Goal: Task Accomplishment & Management: Use online tool/utility

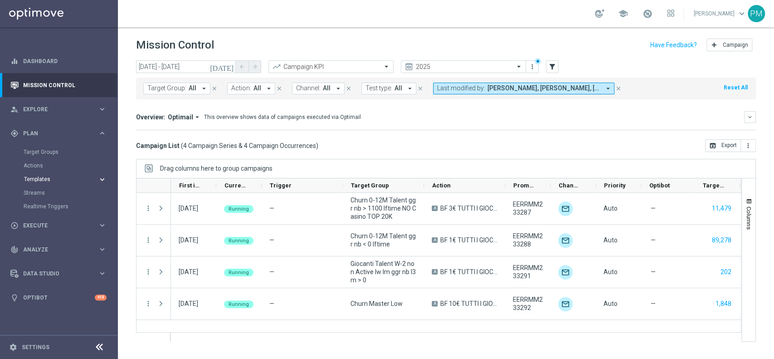
click at [44, 179] on span "Templates" at bounding box center [56, 178] width 65 height 5
click at [45, 195] on link "Optimail" at bounding box center [61, 192] width 66 height 7
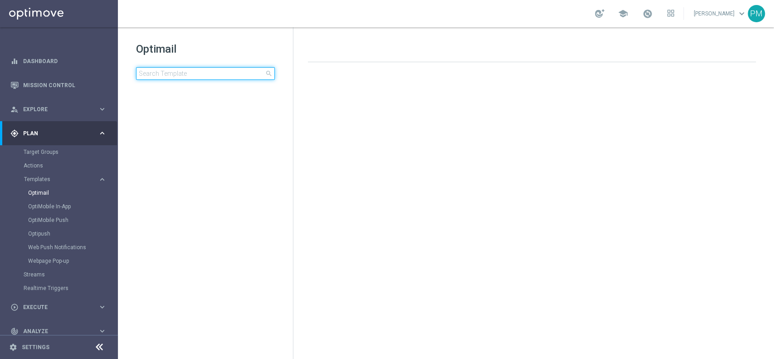
click at [188, 71] on input at bounding box center [205, 73] width 139 height 13
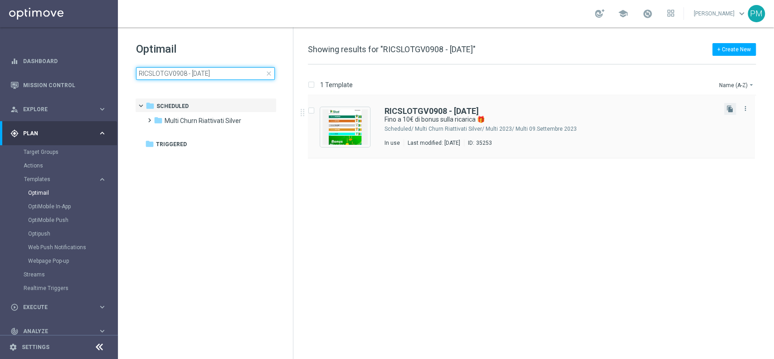
type input "RICSLOTGV0908 - [DATE]"
click at [726, 110] on icon "file_copy" at bounding box center [729, 108] width 7 height 7
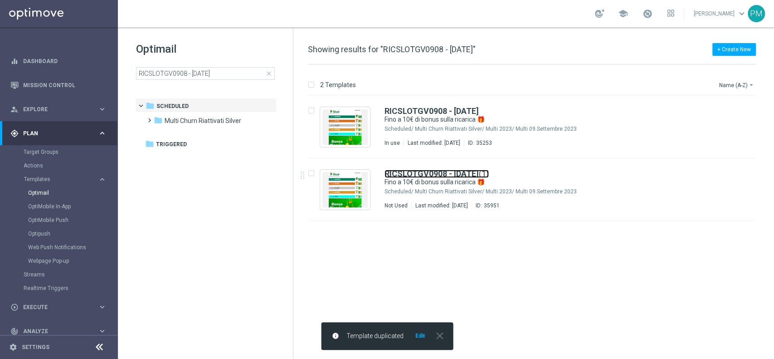
drag, startPoint x: 427, startPoint y: 177, endPoint x: 205, endPoint y: 2, distance: 282.1
click at [427, 177] on b "RICSLOTGV0908 - [DATE]" at bounding box center [431, 174] width 94 height 10
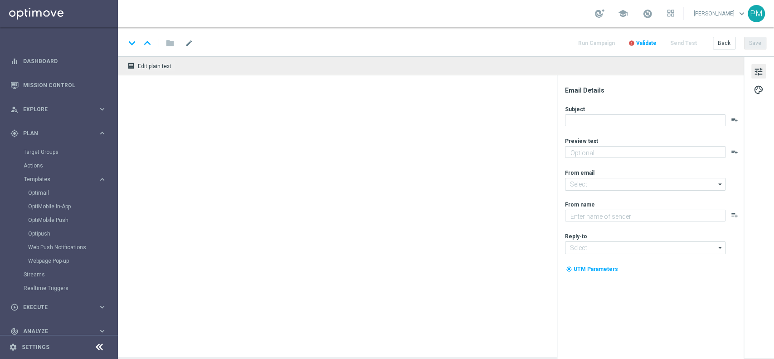
type textarea "Scopri la nuova promozione 🎯"
type input "[EMAIL_ADDRESS][DOMAIN_NAME]"
type textarea "Sisal"
type input "[EMAIL_ADDRESS][DOMAIN_NAME]"
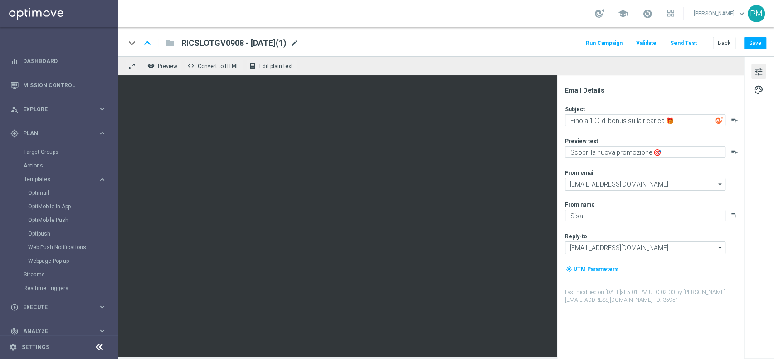
click at [298, 42] on span "mode_edit" at bounding box center [294, 43] width 8 height 8
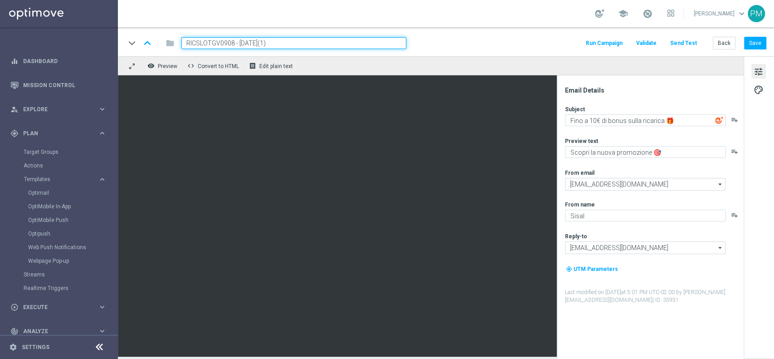
click at [219, 42] on input "RICSLOTGV0908 - [DATE](1)" at bounding box center [293, 43] width 225 height 12
paste input "SPORT0609"
click at [303, 43] on input "RICSLOTSPORT0609 - [DATE](1)" at bounding box center [293, 43] width 225 height 12
type input "RICSLOTSPORT0609 - [DATE]"
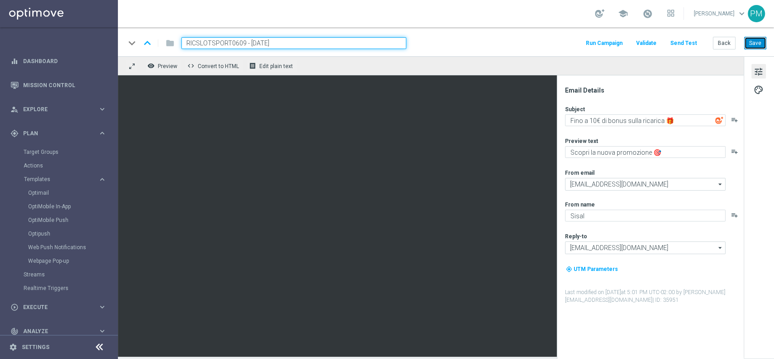
click at [754, 46] on button "Save" at bounding box center [755, 43] width 22 height 13
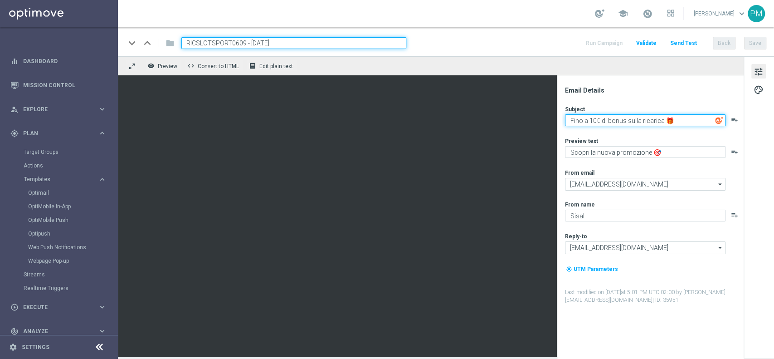
click at [597, 119] on textarea "Fino a 10€ di bonus sulla ricarica 🎁" at bounding box center [645, 120] width 160 height 12
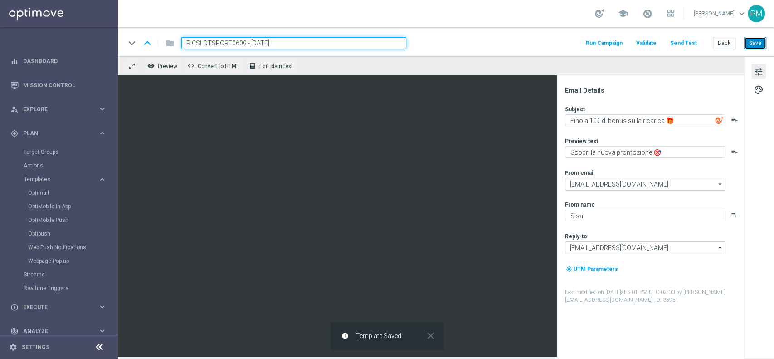
click at [759, 46] on button "Save" at bounding box center [755, 43] width 22 height 13
click at [216, 44] on input "RICSLOTSPORT0609 - [DATE]" at bounding box center [293, 43] width 225 height 12
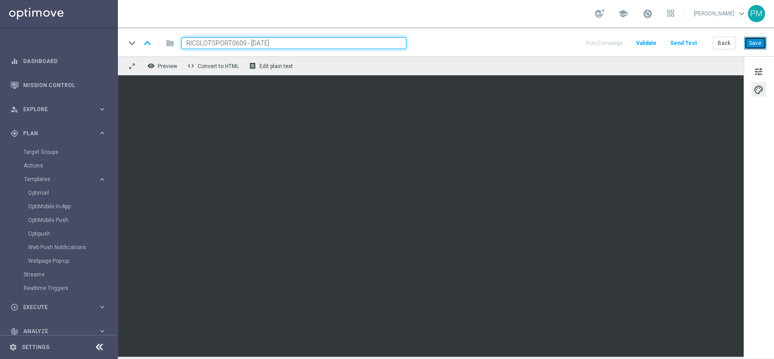
click at [751, 40] on button "Save" at bounding box center [755, 43] width 22 height 13
click at [765, 44] on button "Save" at bounding box center [755, 43] width 22 height 13
click at [752, 43] on button "Save" at bounding box center [755, 43] width 22 height 13
click at [763, 43] on button "Save" at bounding box center [755, 43] width 22 height 13
click at [749, 44] on button "Save" at bounding box center [755, 43] width 22 height 13
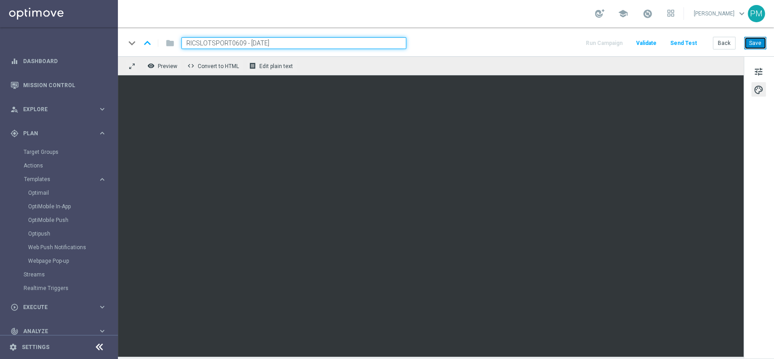
click at [756, 45] on button "Save" at bounding box center [755, 43] width 22 height 13
click at [752, 43] on button "Save" at bounding box center [755, 43] width 22 height 13
click at [761, 74] on span "tune" at bounding box center [759, 72] width 10 height 12
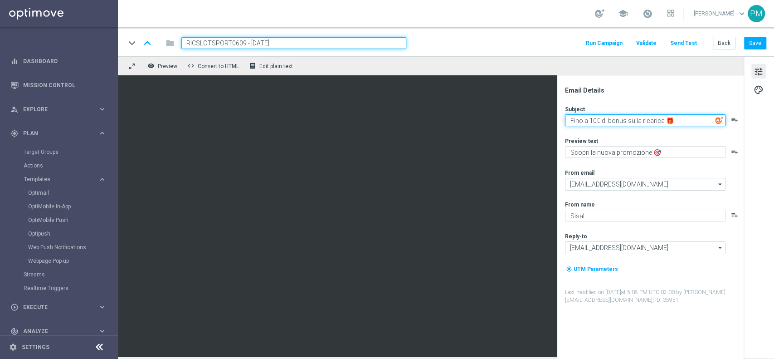
click at [595, 118] on textarea "Fino a 10€ di bonus sulla ricarica 🎁" at bounding box center [645, 120] width 160 height 12
type textarea "Fino a 16€ di bonus sulla ricarica 🎁"
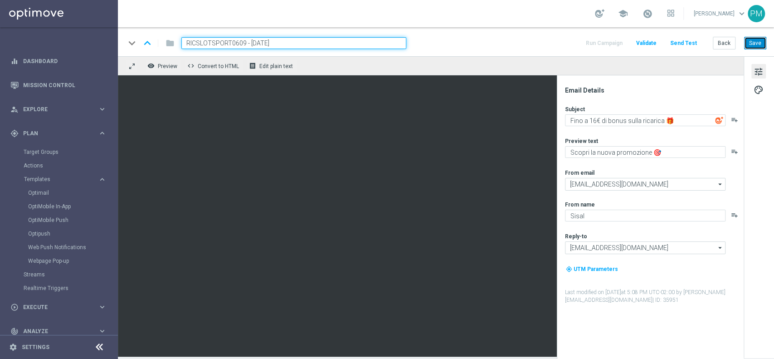
click at [762, 42] on button "Save" at bounding box center [755, 43] width 22 height 13
click at [754, 45] on button "Save" at bounding box center [755, 43] width 22 height 13
click at [723, 43] on button "Back" at bounding box center [724, 43] width 23 height 13
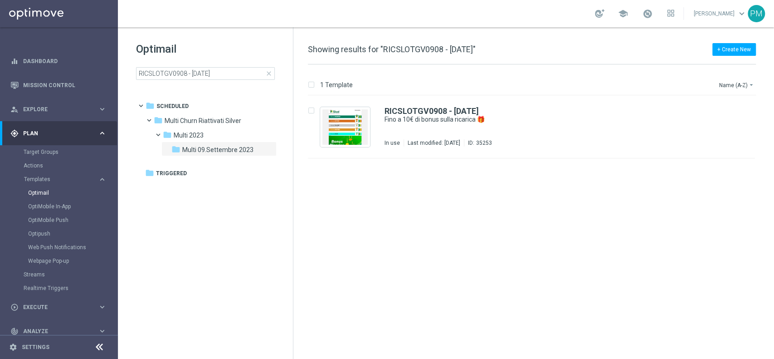
click at [196, 65] on div "Optimail RICSLOTGV0908 - [DATE] close" at bounding box center [214, 61] width 157 height 38
click at [195, 73] on input "RICSLOTGV0908 - [DATE]" at bounding box center [205, 73] width 139 height 13
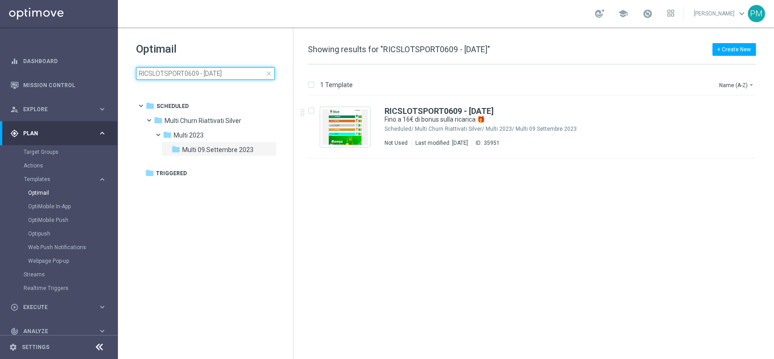
click at [210, 78] on input "RICSLOTSPORT0609 - [DATE]" at bounding box center [205, 73] width 139 height 13
type input "RICGAMES0908"
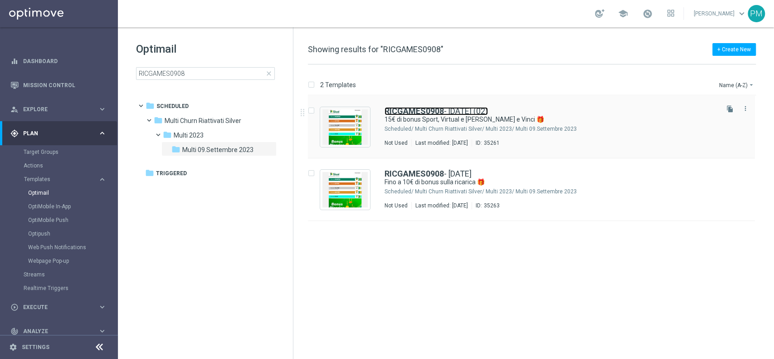
click at [421, 107] on b "RICGAMES0908" at bounding box center [413, 111] width 59 height 10
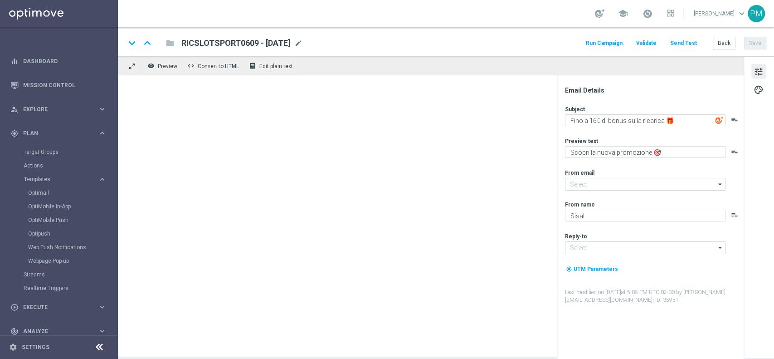
type input "[EMAIL_ADDRESS][DOMAIN_NAME]"
type textarea "15€ di bonus Sport, Virtual e [PERSON_NAME] e Vinci 🎁"
type textarea "Scopri la nuova promozione"
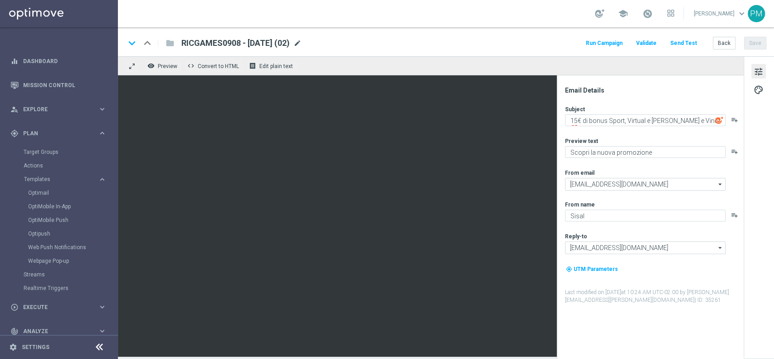
click at [301, 43] on span "mode_edit" at bounding box center [297, 43] width 8 height 8
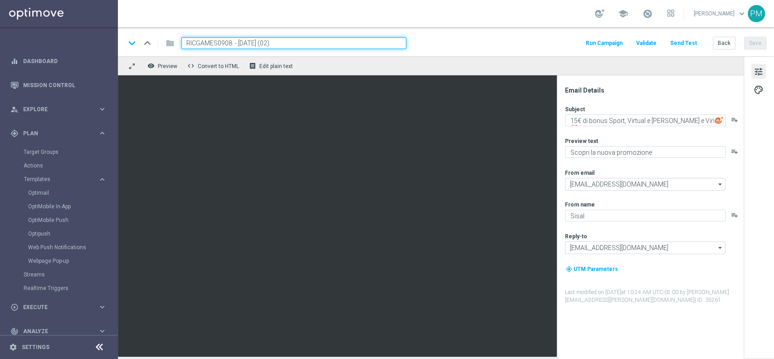
click at [220, 43] on input "RICGAMES0908 - [DATE] (02)" at bounding box center [293, 43] width 225 height 12
paste input "SPORTGV0609"
click at [301, 38] on input "RICSPORTGV0609 - [DATE] (02)" at bounding box center [293, 43] width 225 height 12
click at [263, 43] on input "RICSPORTGV0609 - [DATE]" at bounding box center [293, 43] width 225 height 12
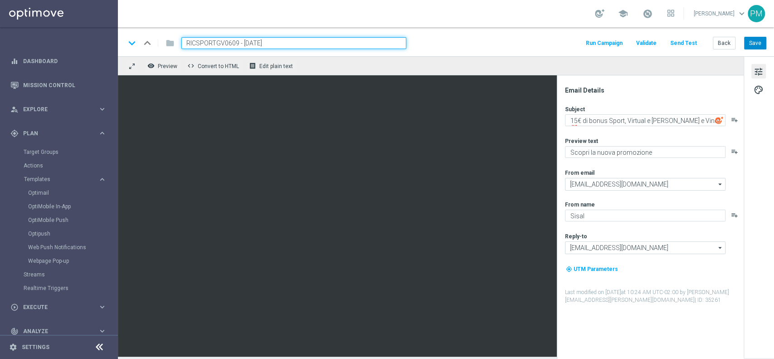
type input "RICSPORTGV0609 - [DATE]"
click at [755, 42] on button "Save" at bounding box center [755, 43] width 22 height 13
drag, startPoint x: 287, startPoint y: 42, endPoint x: 150, endPoint y: 45, distance: 136.9
click at [150, 44] on div "keyboard_arrow_down keyboard_arrow_up folder RICSPORTGV0609 - [DATE]" at bounding box center [265, 43] width 281 height 12
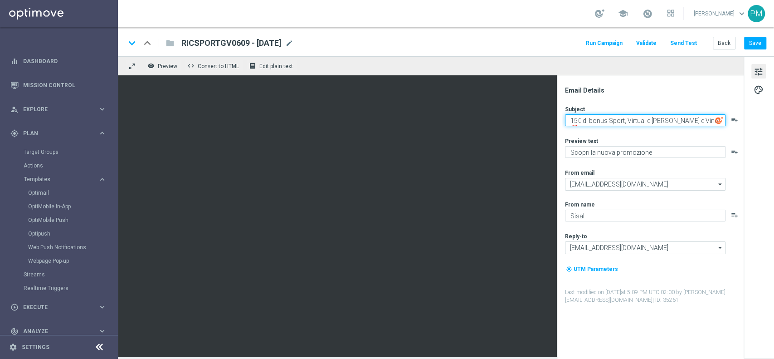
drag, startPoint x: 687, startPoint y: 119, endPoint x: 607, endPoint y: 122, distance: 80.3
click at [607, 122] on textarea "15€ di bonus Sport, Virtual e [PERSON_NAME] e Vinci 🎁" at bounding box center [645, 120] width 160 height 12
click at [577, 118] on textarea "15€ di bonus 🎁" at bounding box center [645, 120] width 160 height 12
click at [569, 122] on textarea "10€ di bonus 🎁" at bounding box center [645, 120] width 160 height 12
click at [624, 119] on textarea "Fino a 10€ di bonus 🎁" at bounding box center [645, 120] width 160 height 12
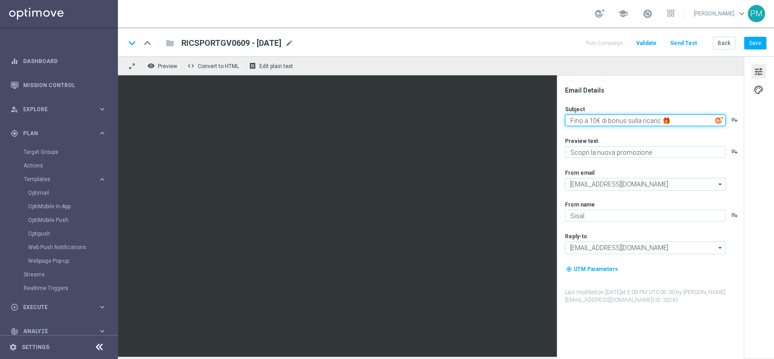
type textarea "Fino a 10€ di bonus sulla ricarica 🎁"
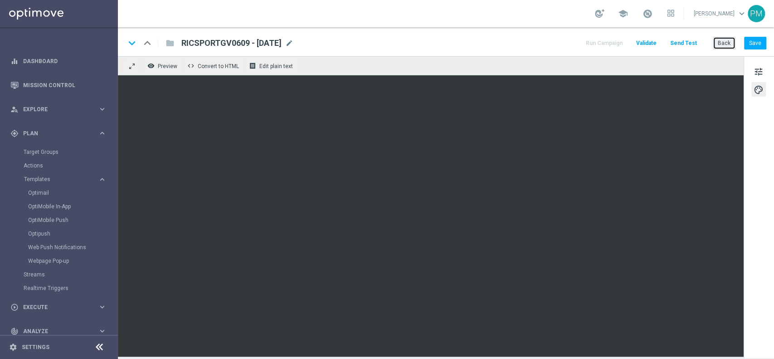
click at [729, 38] on button "Back" at bounding box center [724, 43] width 23 height 13
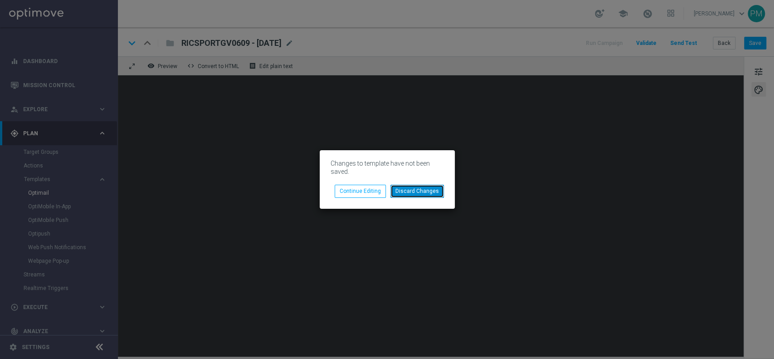
click at [414, 192] on button "Discard Changes" at bounding box center [416, 191] width 53 height 13
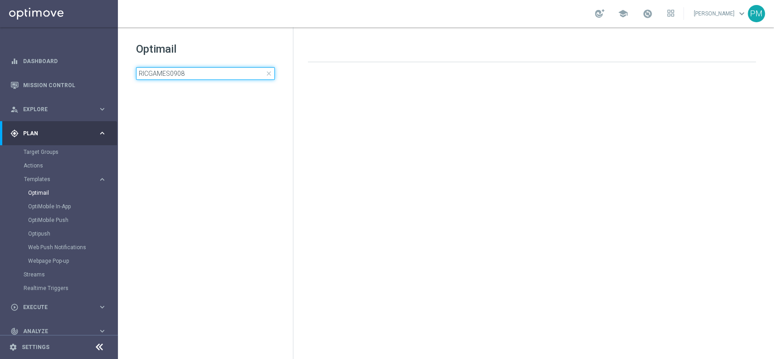
click at [210, 76] on input "RICGAMES0908" at bounding box center [205, 73] width 139 height 13
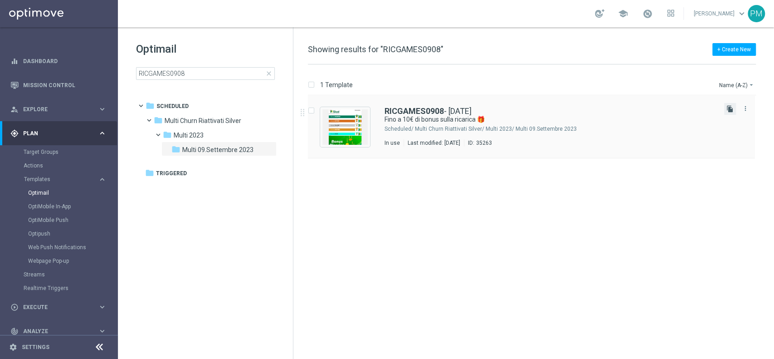
click at [731, 110] on icon "file_copy" at bounding box center [729, 108] width 7 height 7
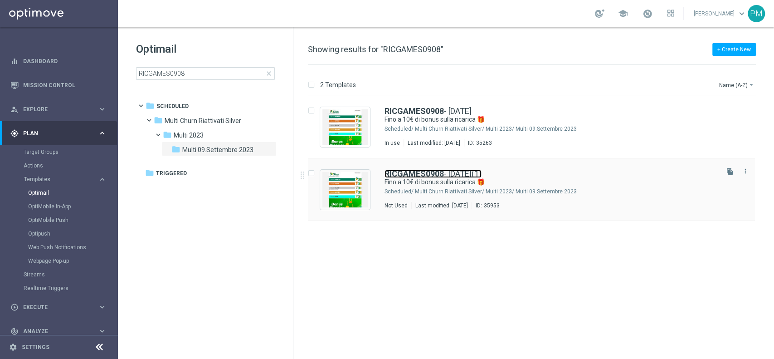
click at [430, 171] on b "RICGAMES0908" at bounding box center [413, 174] width 59 height 10
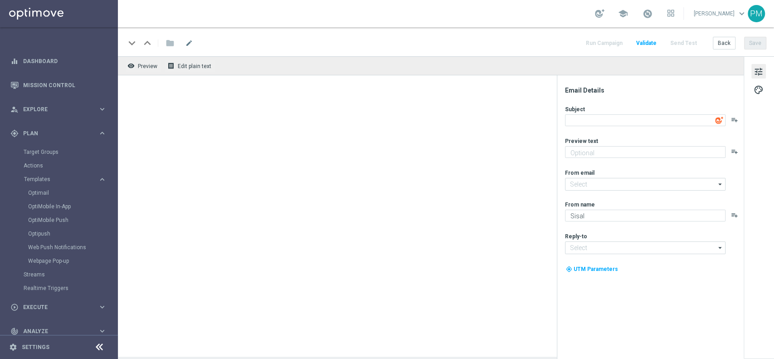
type input "[EMAIL_ADDRESS][DOMAIN_NAME]"
type input "RICGAMES0908 - [DATE](1)"
type textarea "Fino a 10€ di bonus sulla ricarica 🎁"
type textarea "Scopri la nuova promozione 🎯"
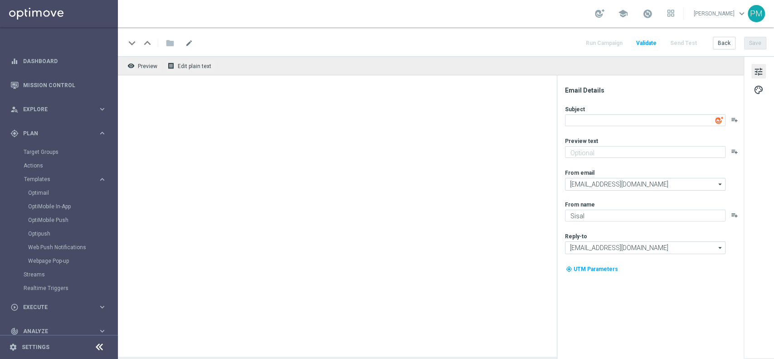
type input "[EMAIL_ADDRESS][DOMAIN_NAME]"
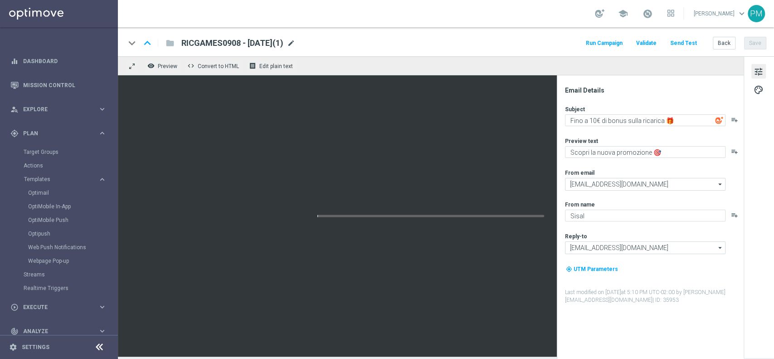
click at [295, 42] on span "mode_edit" at bounding box center [291, 43] width 8 height 8
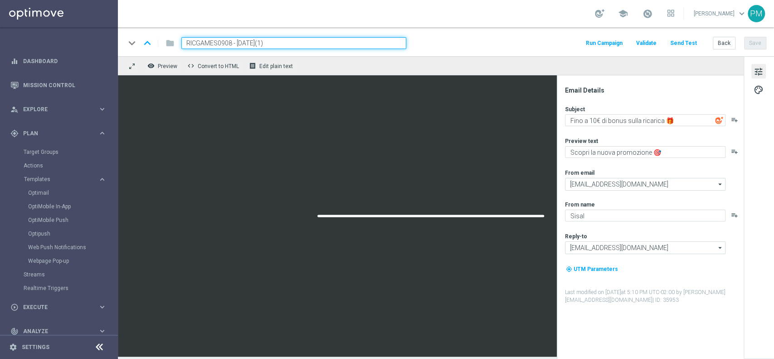
drag, startPoint x: 299, startPoint y: 42, endPoint x: 162, endPoint y: 41, distance: 136.9
click at [163, 41] on div "keyboard_arrow_down keyboard_arrow_up folder RICGAMES0908 - [DATE](1)" at bounding box center [265, 43] width 281 height 12
paste input "SPORTGV0609 - [DATE]"
click at [486, 32] on div "keyboard_arrow_down keyboard_arrow_up folder RICSPORTGV0609 - [DATE] Run Campai…" at bounding box center [446, 41] width 656 height 29
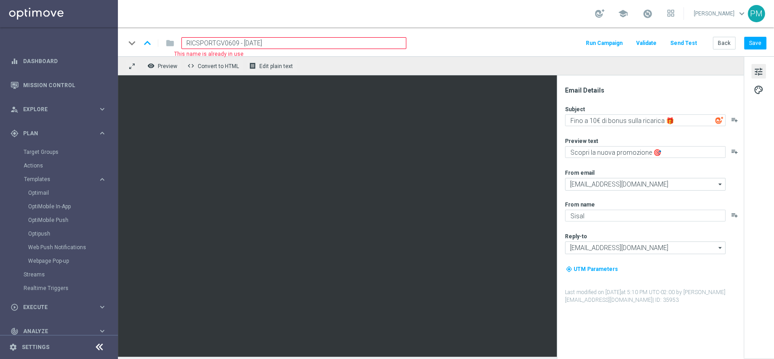
click at [237, 42] on input "RICSPORTGV0609 - [DATE]" at bounding box center [293, 43] width 225 height 12
click at [279, 46] on input "RICSPORTGV0609 - [DATE]" at bounding box center [293, 43] width 225 height 12
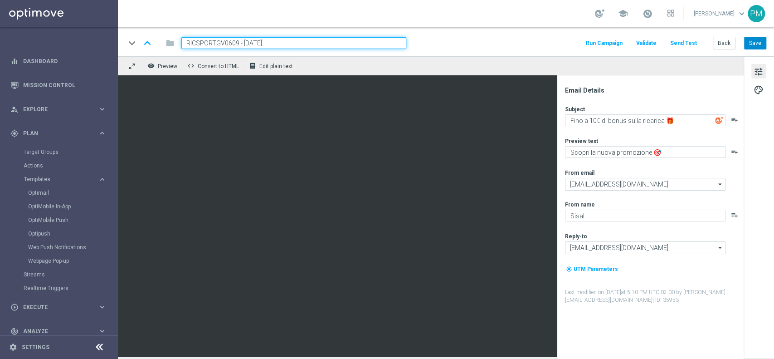
type input "RICSPORTGV0609 - [DATE].."
click at [750, 44] on button "Save" at bounding box center [755, 43] width 22 height 13
drag, startPoint x: 199, startPoint y: 42, endPoint x: 274, endPoint y: 43, distance: 75.3
click at [274, 43] on input "RICSPORTGV0609 - [DATE].." at bounding box center [293, 43] width 225 height 12
click at [716, 42] on button "Back" at bounding box center [724, 43] width 23 height 13
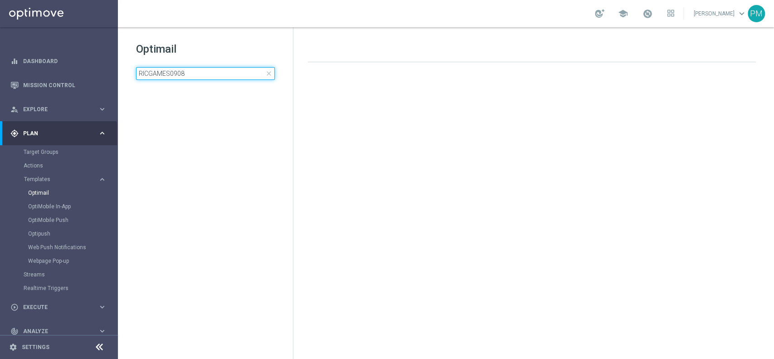
click at [185, 75] on input "RICGAMES0908" at bounding box center [205, 73] width 139 height 13
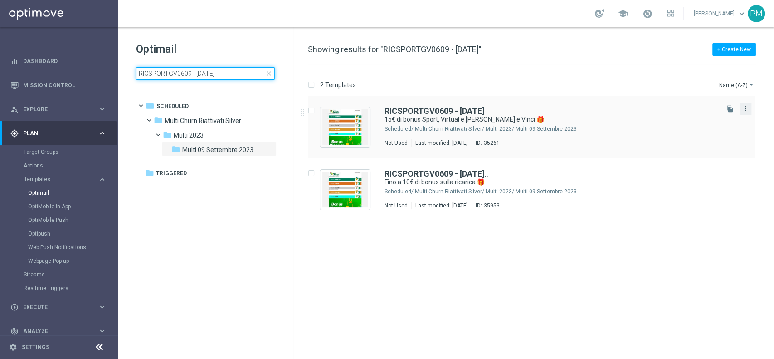
type input "RICSPORTGV0609 - [DATE]"
click at [747, 110] on icon "more_vert" at bounding box center [745, 108] width 7 height 7
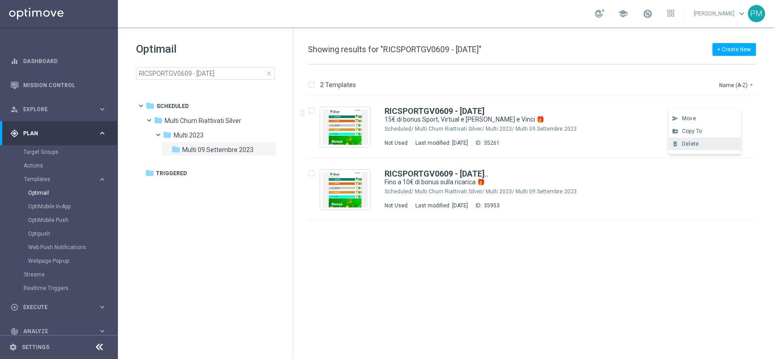
click at [706, 142] on div "Delete" at bounding box center [709, 144] width 55 height 6
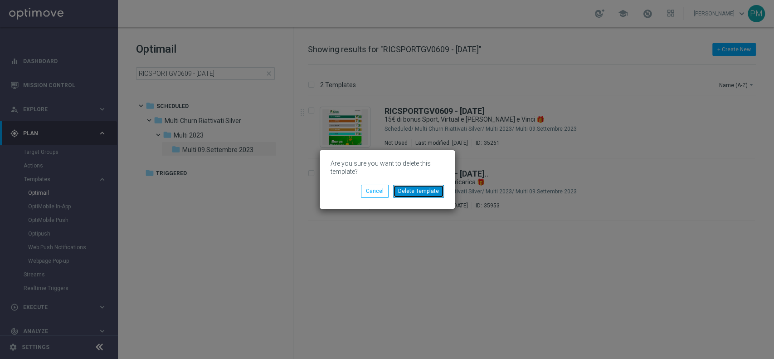
click at [413, 191] on button "Delete Template" at bounding box center [418, 191] width 51 height 13
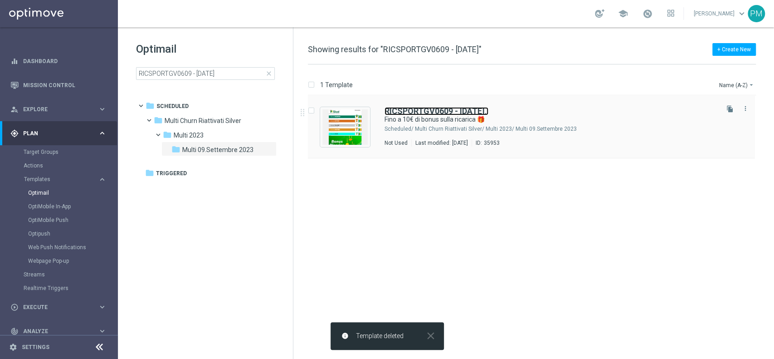
click at [439, 110] on b "RICSPORTGV0609 - [DATE]" at bounding box center [434, 111] width 100 height 10
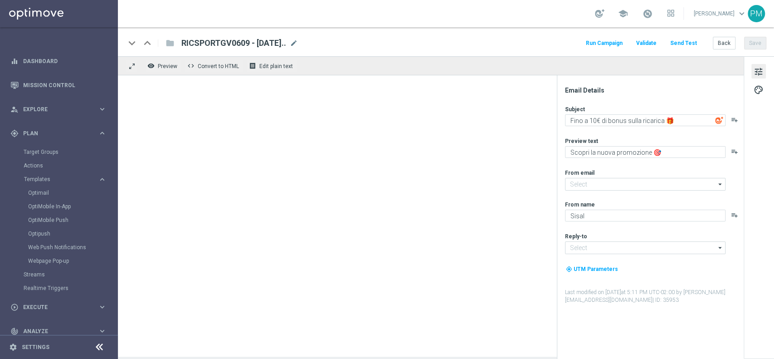
type input "[EMAIL_ADDRESS][DOMAIN_NAME]"
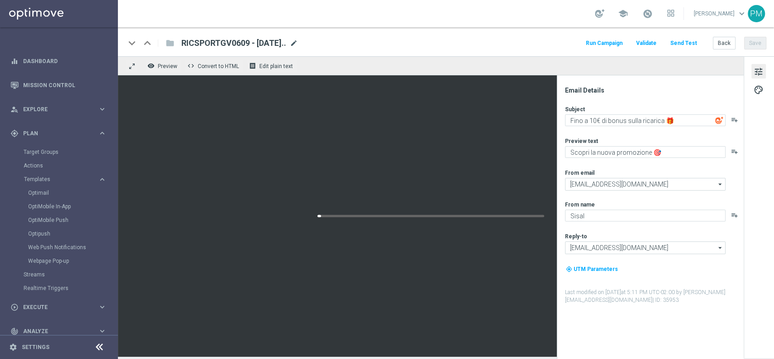
click at [298, 43] on span "mode_edit" at bounding box center [294, 43] width 8 height 8
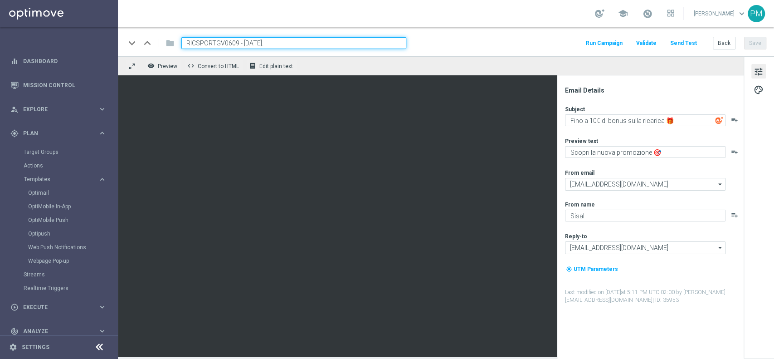
type input "RICSPORTGV0609 - [DATE]"
click at [472, 41] on div "keyboard_arrow_down keyboard_arrow_up folder RICSPORTGV0609 - [DATE] Run Campai…" at bounding box center [445, 43] width 641 height 12
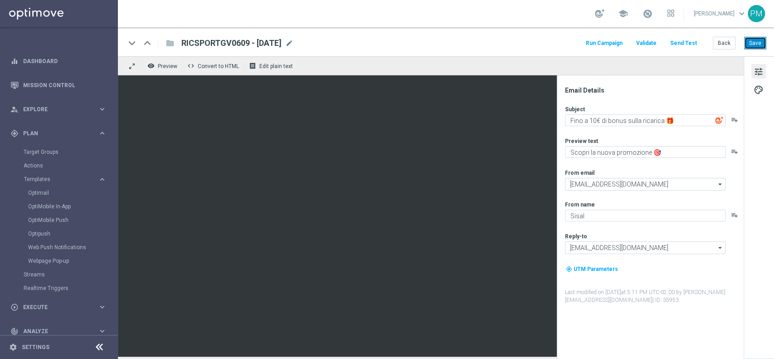
click at [752, 45] on button "Save" at bounding box center [755, 43] width 22 height 13
click at [262, 45] on span "RICSPORTGV0609 - [DATE]" at bounding box center [231, 43] width 100 height 11
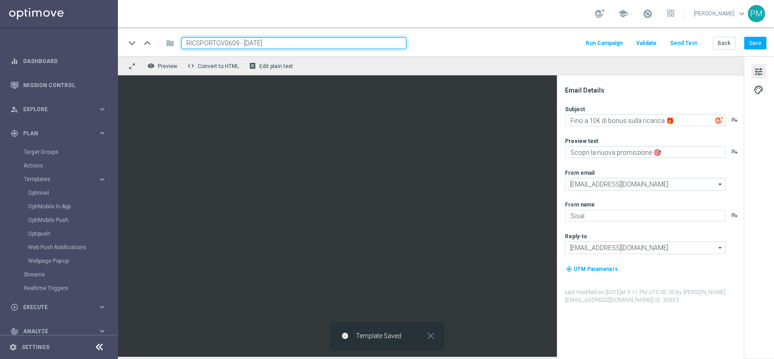
click at [262, 45] on input "RICSPORTGV0609 - [DATE]" at bounding box center [293, 43] width 225 height 12
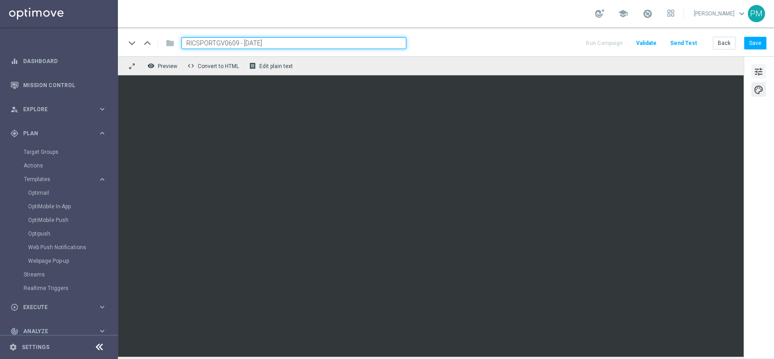
click at [762, 66] on span "tune" at bounding box center [759, 72] width 10 height 12
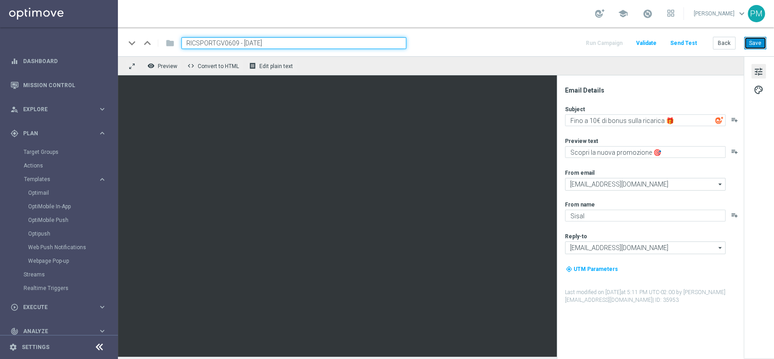
click at [754, 42] on button "Save" at bounding box center [755, 43] width 22 height 13
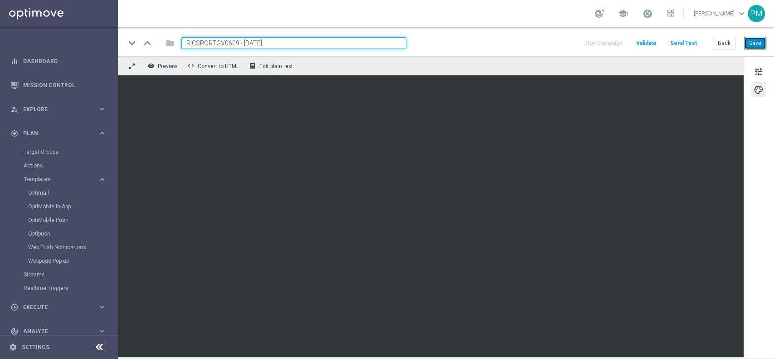
click at [756, 44] on button "Save" at bounding box center [755, 43] width 22 height 13
